Goal: Go to known website: Access a specific website the user already knows

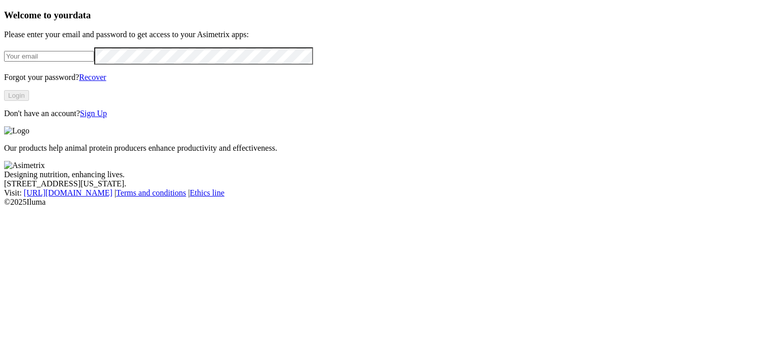
type input "[PERSON_NAME][EMAIL_ADDRESS][PERSON_NAME][DOMAIN_NAME]"
click at [29, 101] on button "Login" at bounding box center [16, 95] width 25 height 11
